Goal: Task Accomplishment & Management: Manage account settings

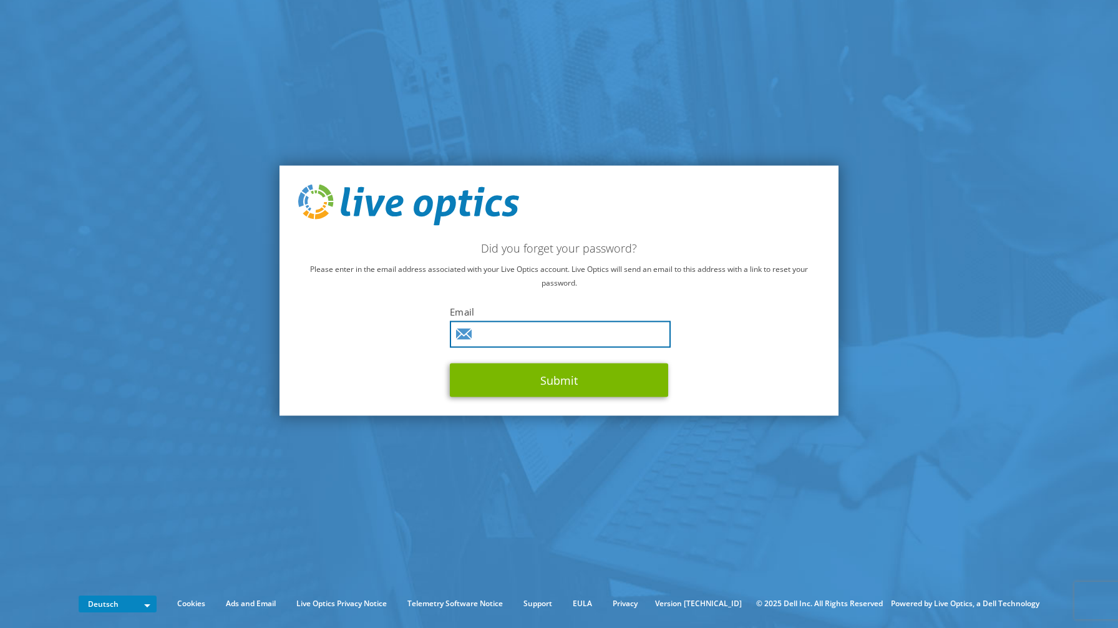
click at [492, 338] on input "text" at bounding box center [560, 334] width 221 height 27
type input "sergej.nalobin@logicalis.de"
click at [450, 363] on button "Submit" at bounding box center [559, 380] width 218 height 34
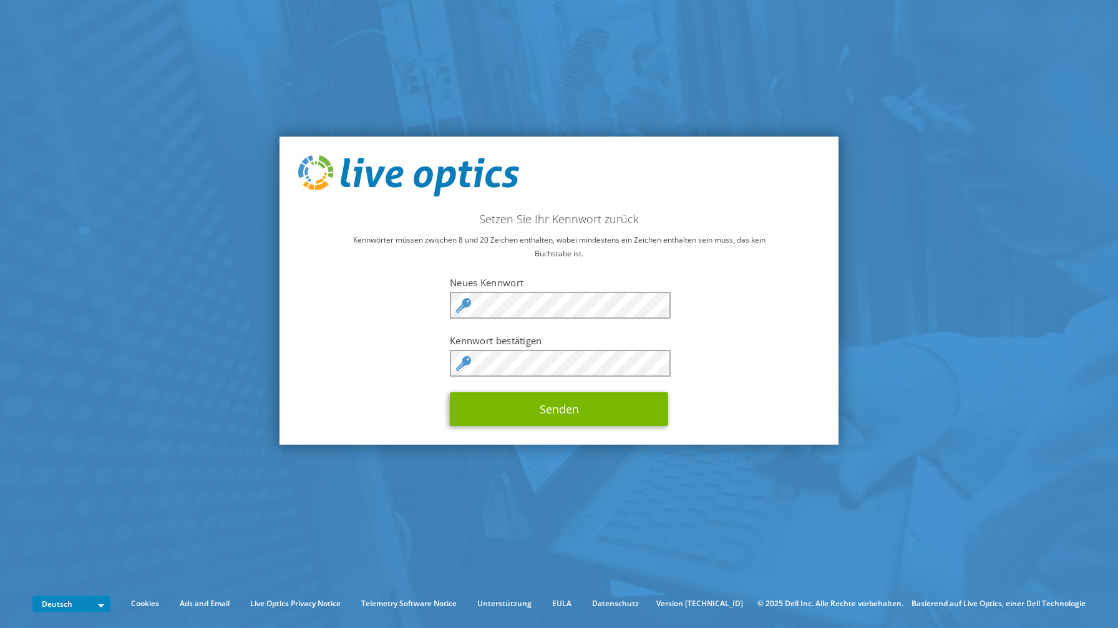
click at [356, 323] on div "Setzen Sie Ihr Kennwort zurück Kennwörter müssen zwischen 8 und 20 Zeichen enth…" at bounding box center [559, 291] width 559 height 308
click at [396, 355] on div "Setzen Sie Ihr Kennwort zurück Kennwörter müssen zwischen 8 und 20 Zeichen enth…" at bounding box center [559, 291] width 559 height 308
click at [509, 426] on div "Setzen Sie Ihr Kennwort zurück Kennwörter müssen zwischen 8 und 20 Zeichen enth…" at bounding box center [559, 291] width 559 height 308
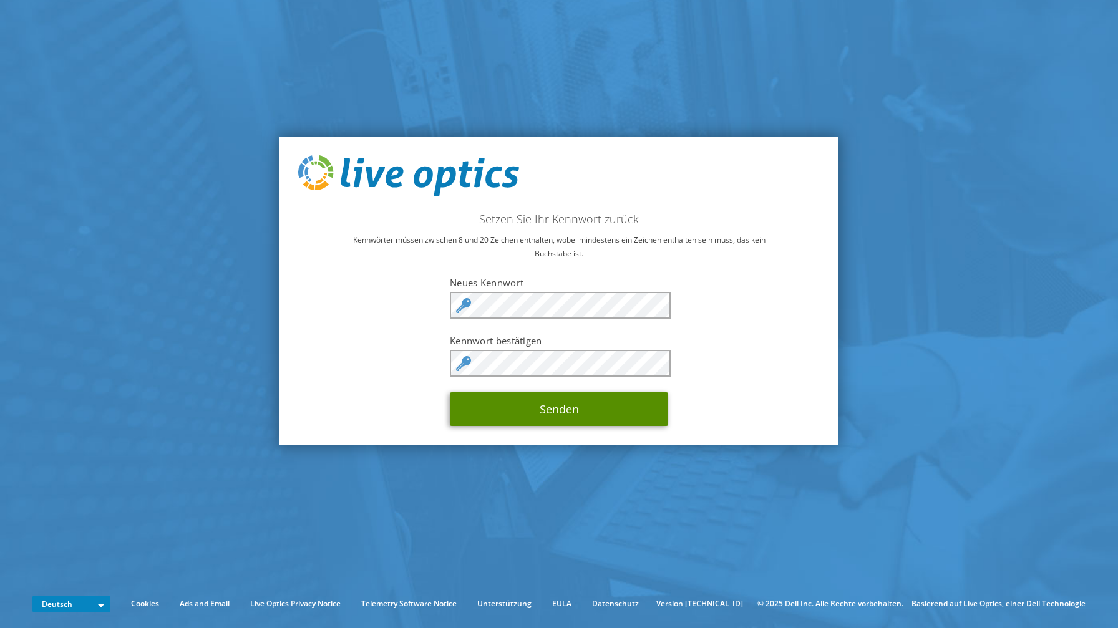
click at [515, 406] on button "Senden" at bounding box center [559, 410] width 218 height 34
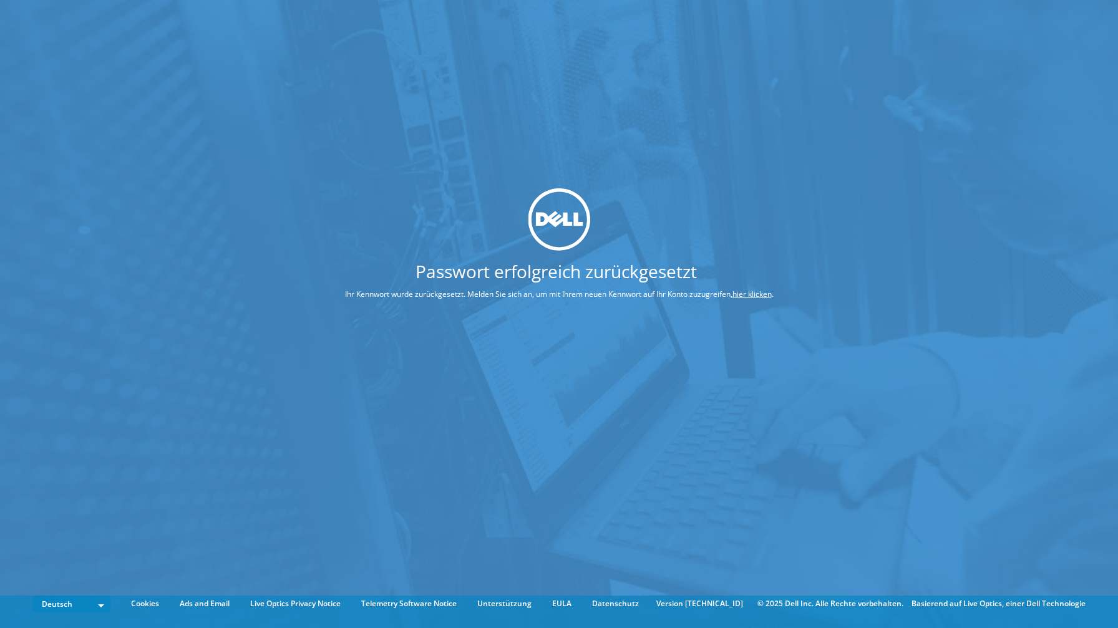
click at [759, 292] on link "hier klicken" at bounding box center [752, 293] width 39 height 11
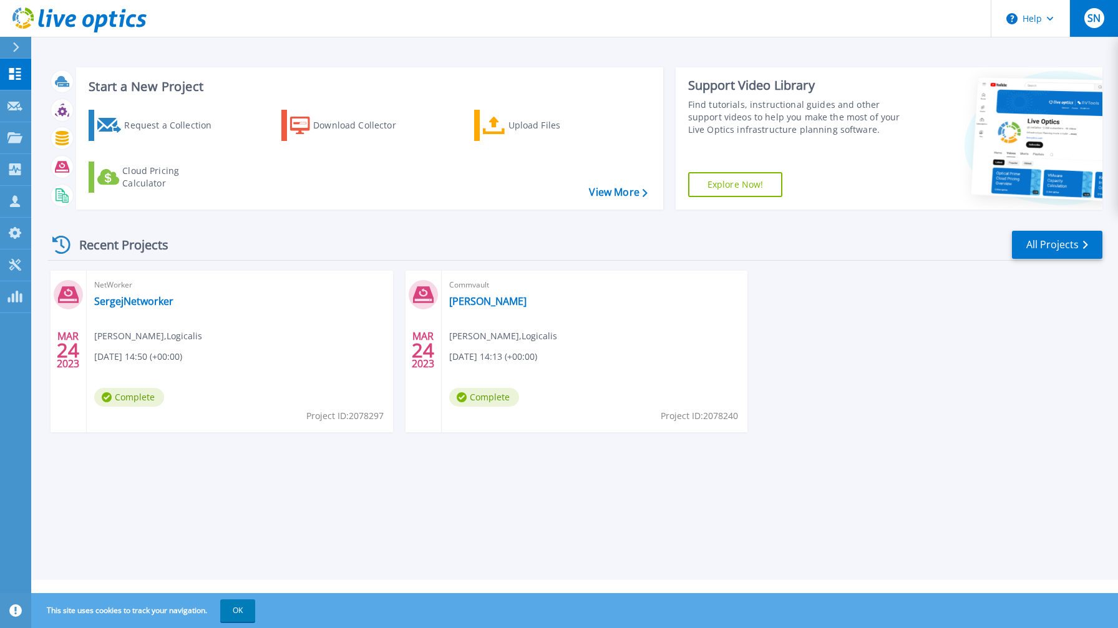
click at [1095, 22] on span "SN" at bounding box center [1094, 18] width 13 height 10
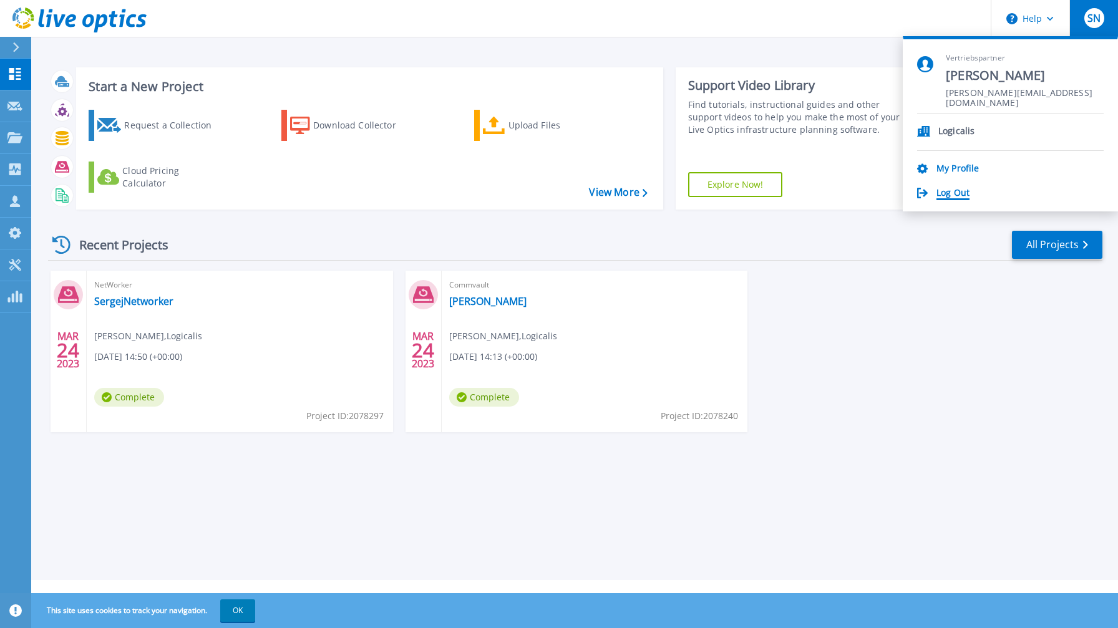
click at [955, 189] on link "Log Out" at bounding box center [953, 194] width 33 height 12
